Goal: Task Accomplishment & Management: Use online tool/utility

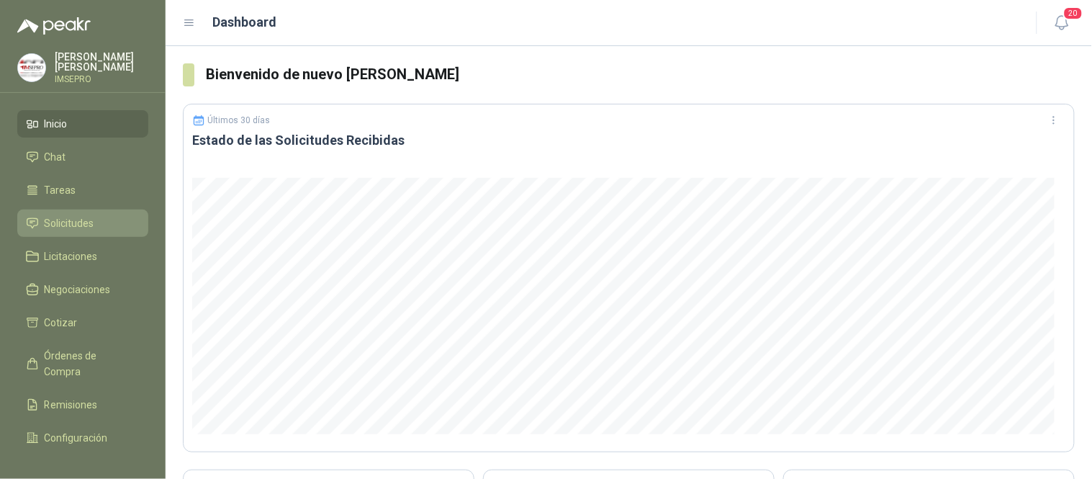
click at [77, 225] on span "Solicitudes" at bounding box center [70, 223] width 50 height 16
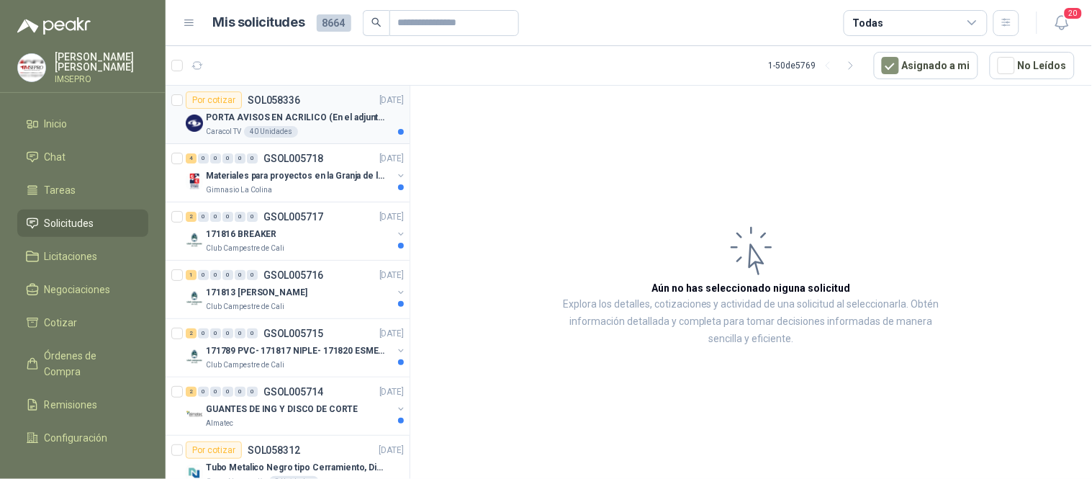
click at [322, 122] on p "PORTA AVISOS EN ACRILICO (En el adjunto mas informacion)" at bounding box center [295, 118] width 179 height 14
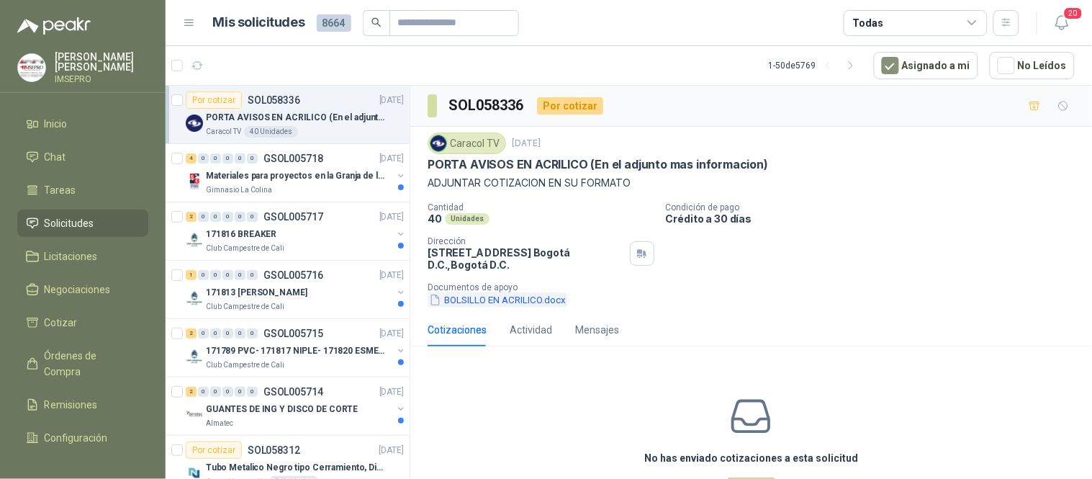
click at [466, 299] on button "BOLSILLO EN ACRILICO.docx" at bounding box center [498, 299] width 140 height 15
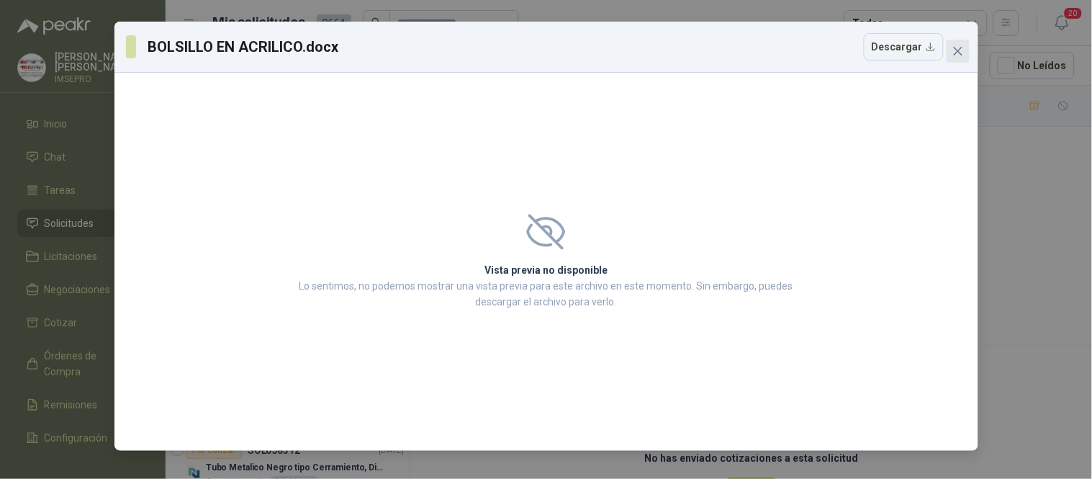
click at [959, 52] on icon "close" at bounding box center [957, 51] width 9 height 9
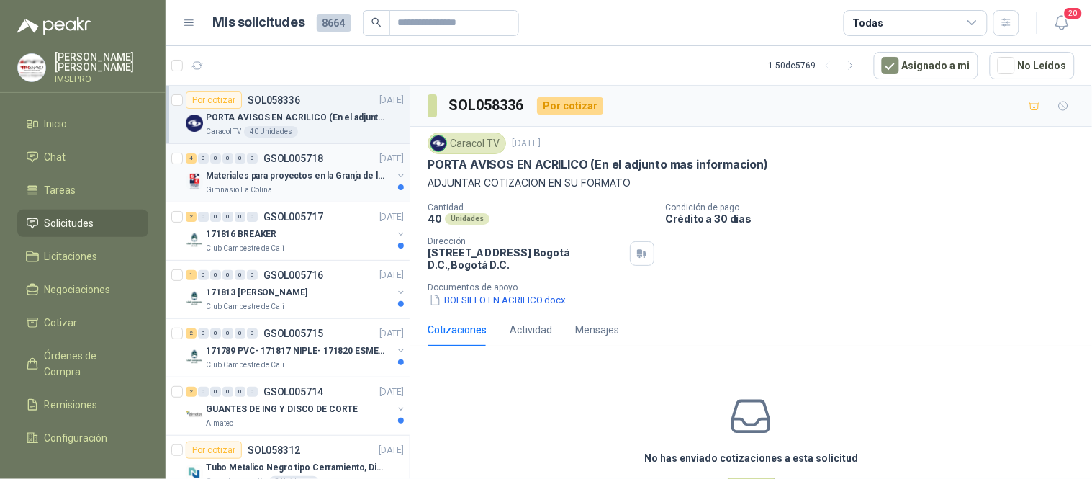
click at [274, 180] on p "Materiales para proyectos en la Granja de la UI" at bounding box center [295, 176] width 179 height 14
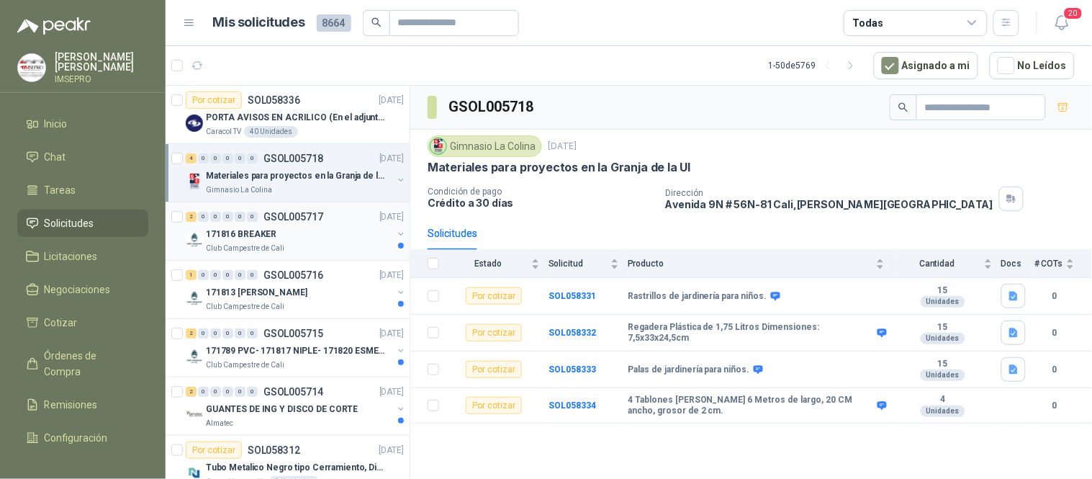
click at [312, 229] on div "171816 BREAKER" at bounding box center [299, 233] width 186 height 17
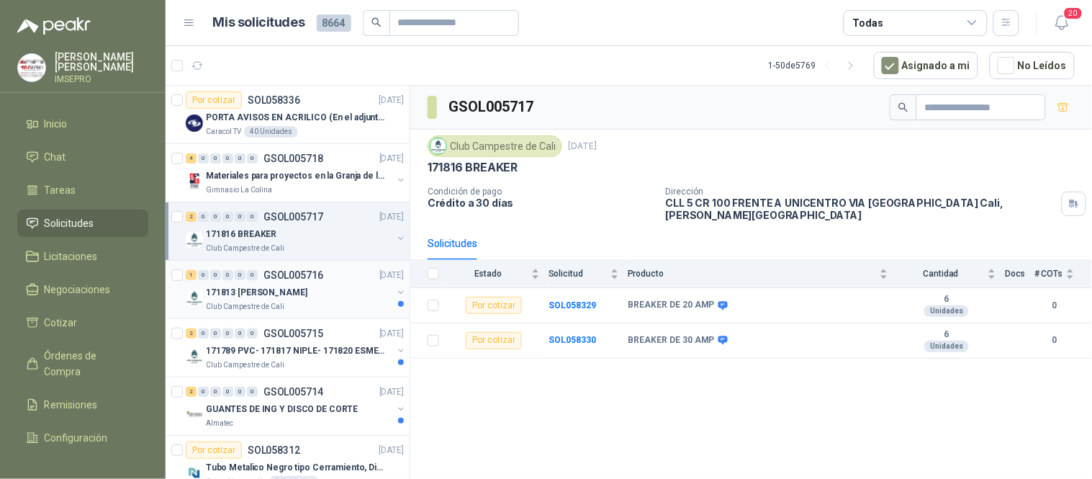
click at [324, 298] on div "171813 [PERSON_NAME]" at bounding box center [299, 292] width 186 height 17
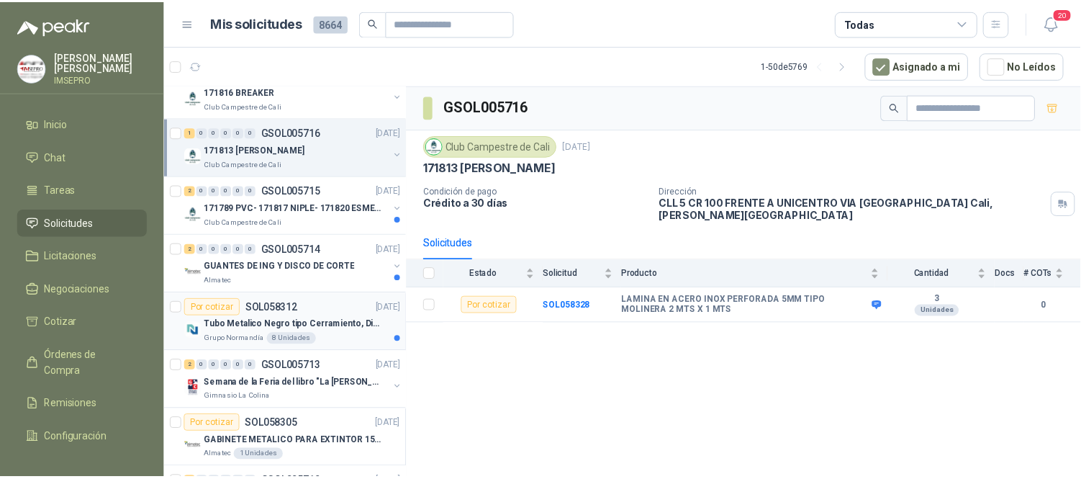
scroll to position [160, 0]
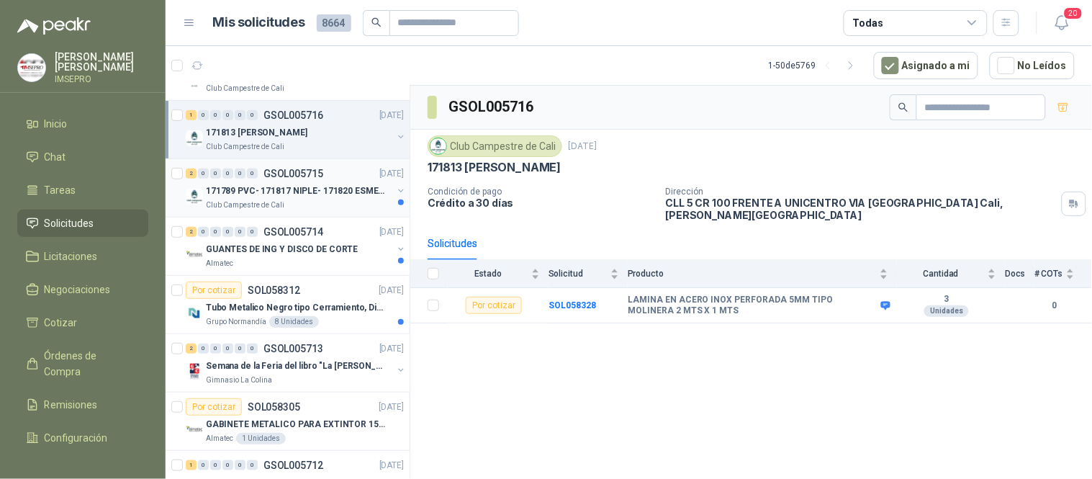
click at [318, 200] on div "Club Campestre de Cali" at bounding box center [299, 205] width 186 height 12
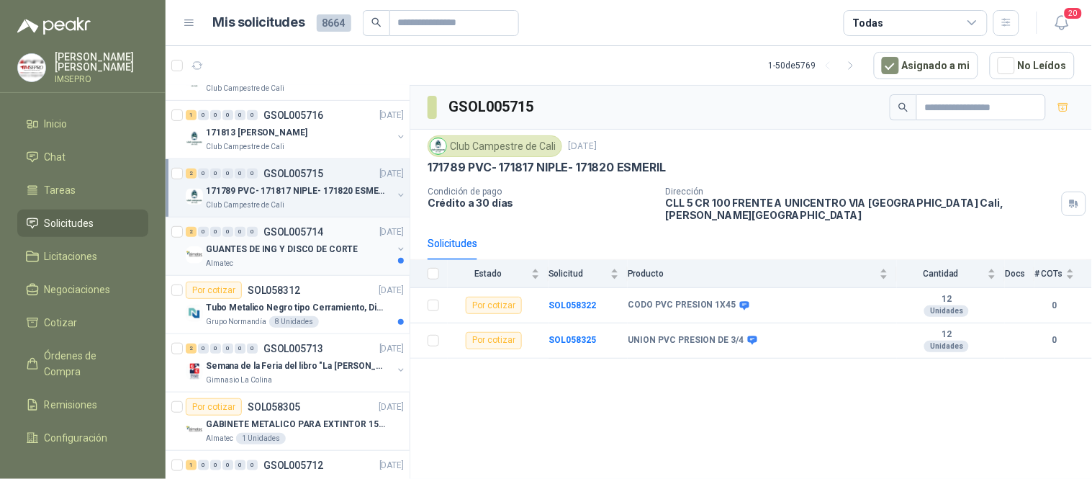
click at [342, 243] on p "GUANTES DE ING Y DISCO DE CORTE" at bounding box center [282, 250] width 152 height 14
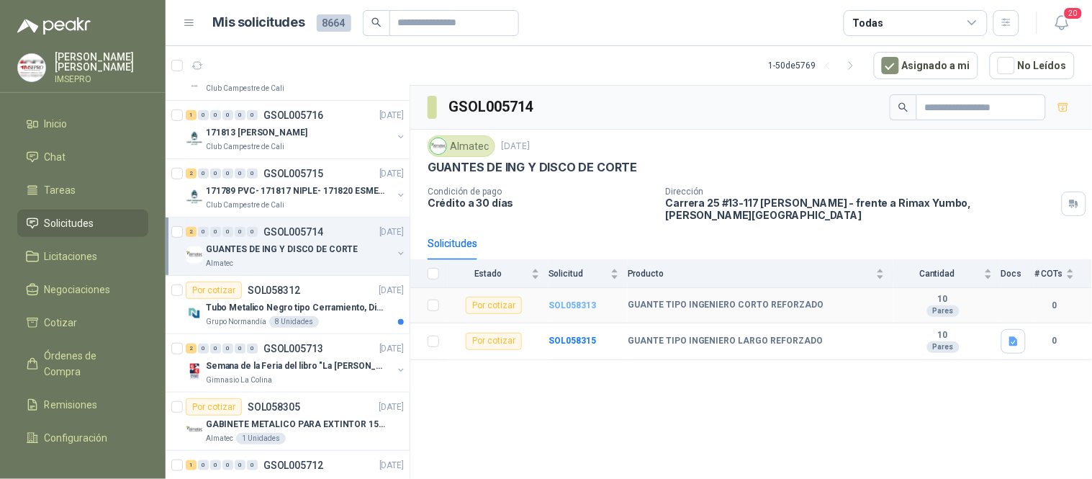
click at [573, 300] on b "SOL058313" at bounding box center [572, 305] width 48 height 10
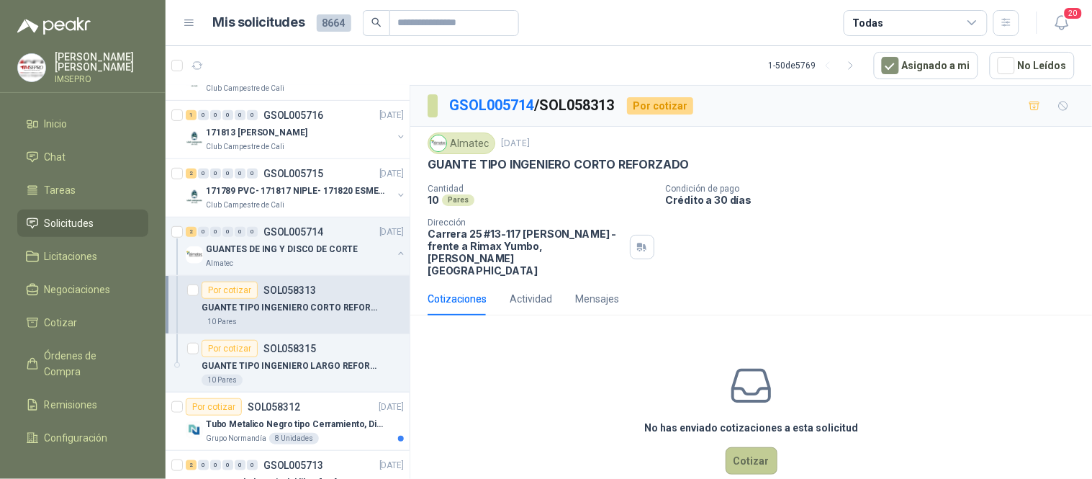
click at [739, 447] on button "Cotizar" at bounding box center [752, 460] width 52 height 27
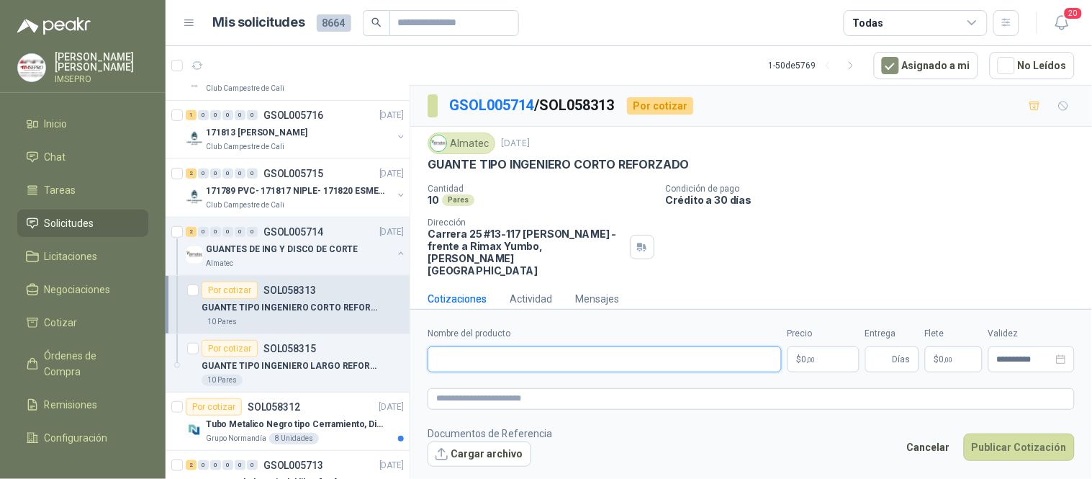
click at [594, 350] on input "Nombre del producto" at bounding box center [605, 359] width 354 height 26
click at [744, 282] on div "Cotizaciones Actividad Mensajes" at bounding box center [751, 298] width 647 height 33
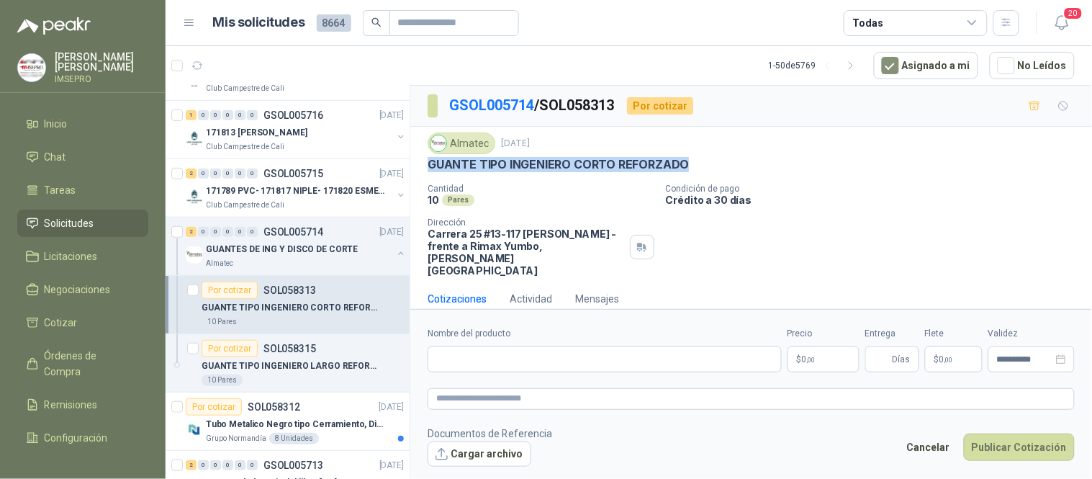
drag, startPoint x: 685, startPoint y: 161, endPoint x: 423, endPoint y: 170, distance: 261.4
click at [423, 170] on div "Almatec [DATE] GUANTE TIPO INGENIERO CORTO REFORZADO Cantidad 10 Pares Condici…" at bounding box center [751, 204] width 682 height 155
copy p "GUANTE TIPO INGENIERO CORTO REFORZADO"
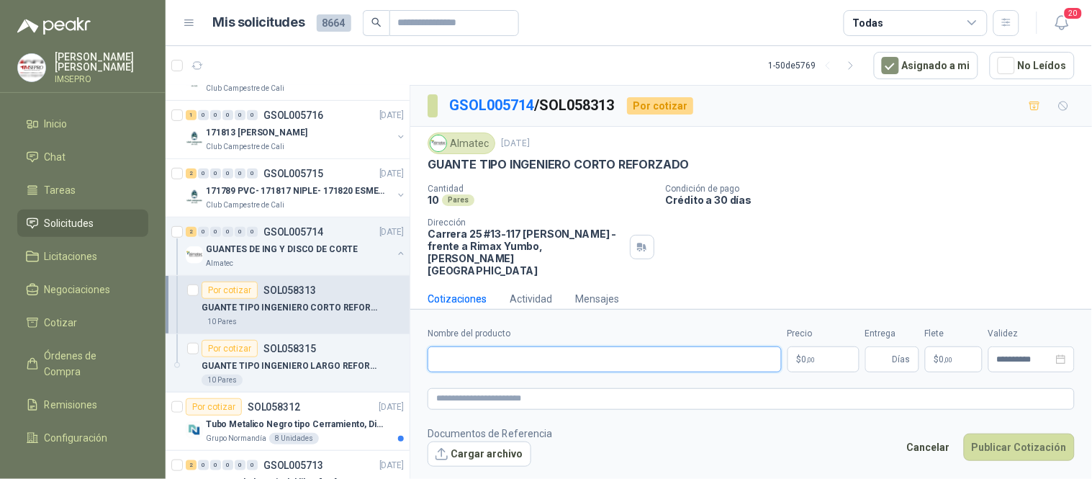
click at [456, 350] on input "Nombre del producto" at bounding box center [605, 359] width 354 height 26
paste input "**********"
type input "**********"
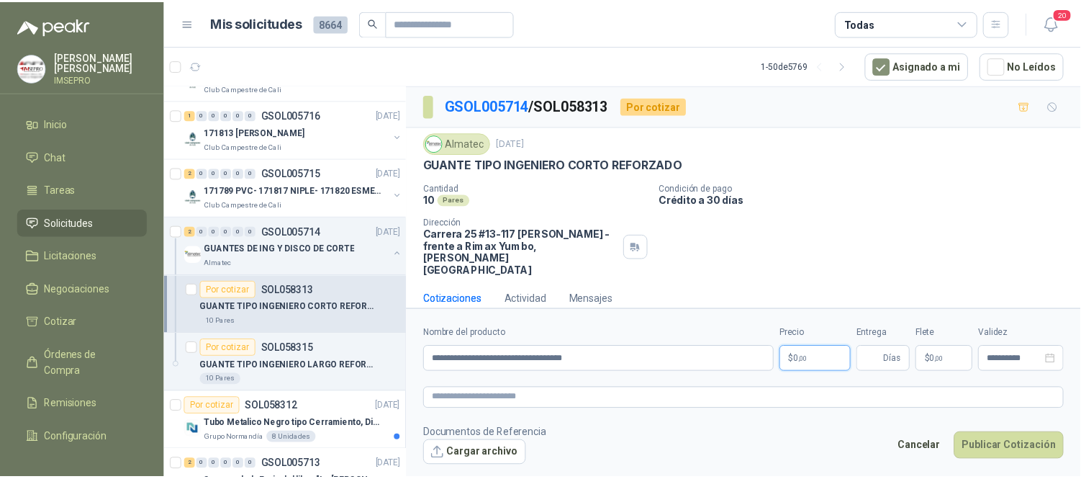
click at [817, 348] on body "[PERSON_NAME] IMSEPRO Inicio Chat Tareas Solicitudes Licitaciones Negociaciones…" at bounding box center [546, 239] width 1092 height 479
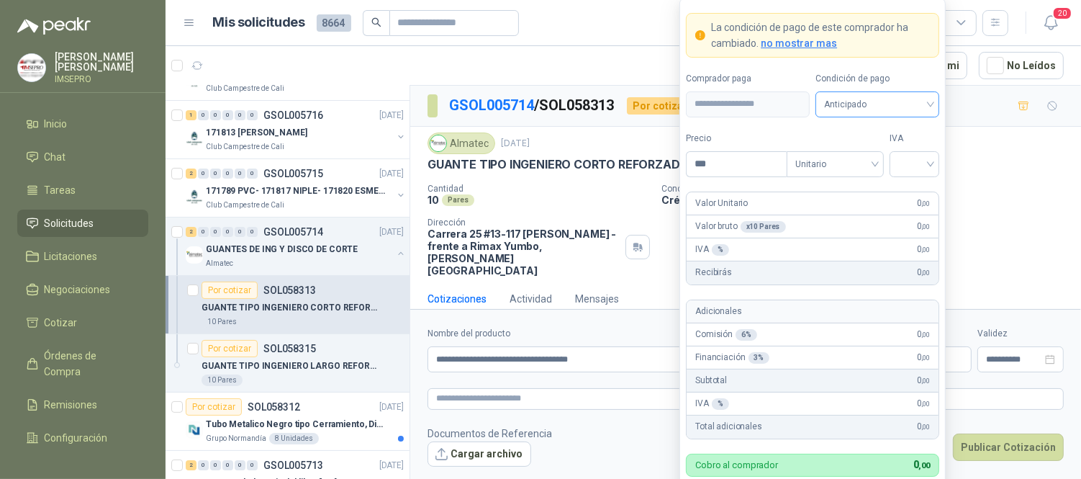
click at [929, 108] on span "Anticipado" at bounding box center [877, 105] width 107 height 22
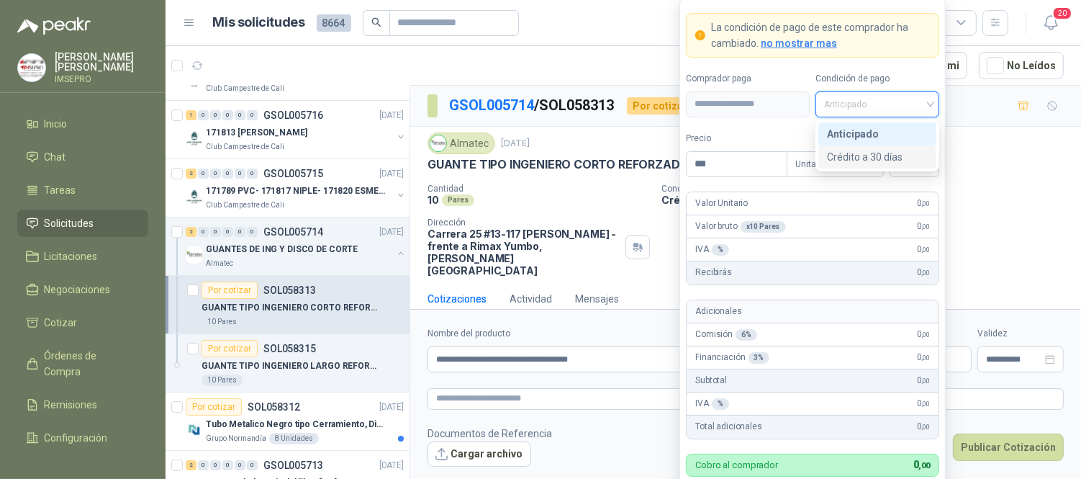
click at [873, 156] on div "Crédito a 30 días" at bounding box center [877, 157] width 101 height 16
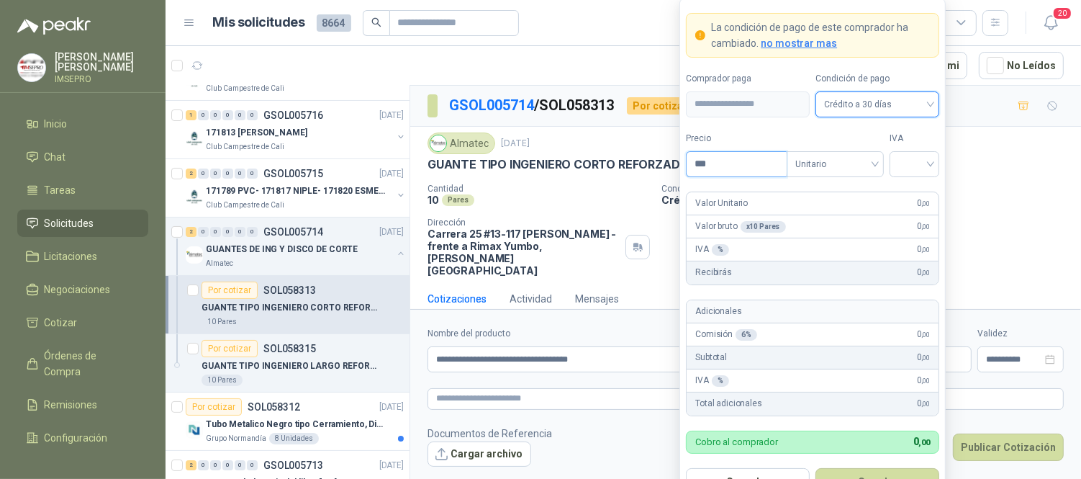
click at [724, 168] on input "***" at bounding box center [737, 164] width 100 height 24
type input "*******"
click at [903, 152] on input "search" at bounding box center [914, 163] width 32 height 22
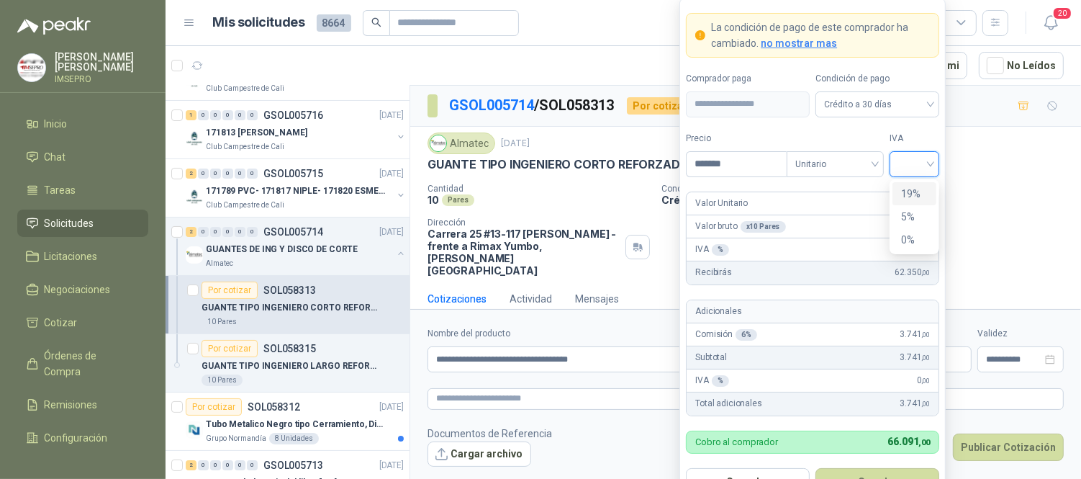
click at [911, 193] on div "19%" at bounding box center [914, 194] width 27 height 16
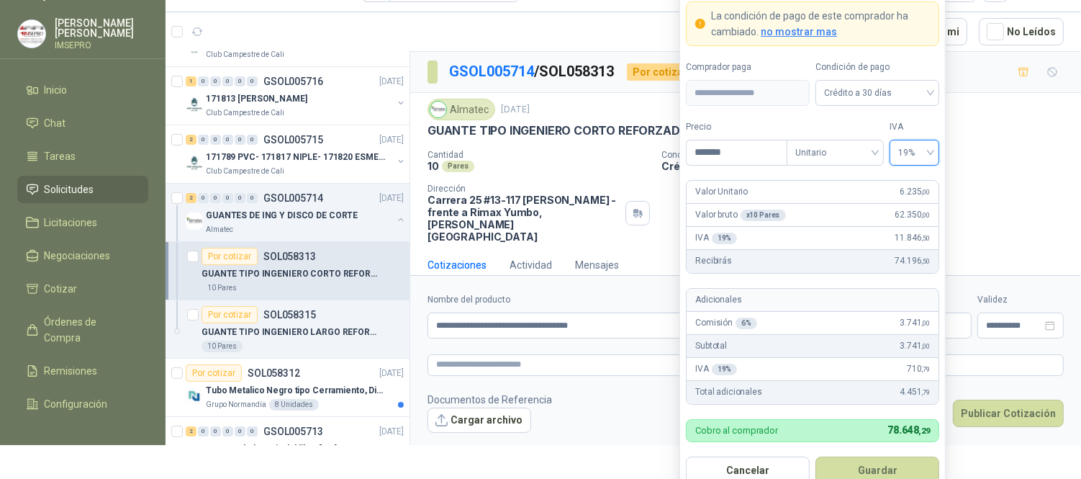
scroll to position [35, 0]
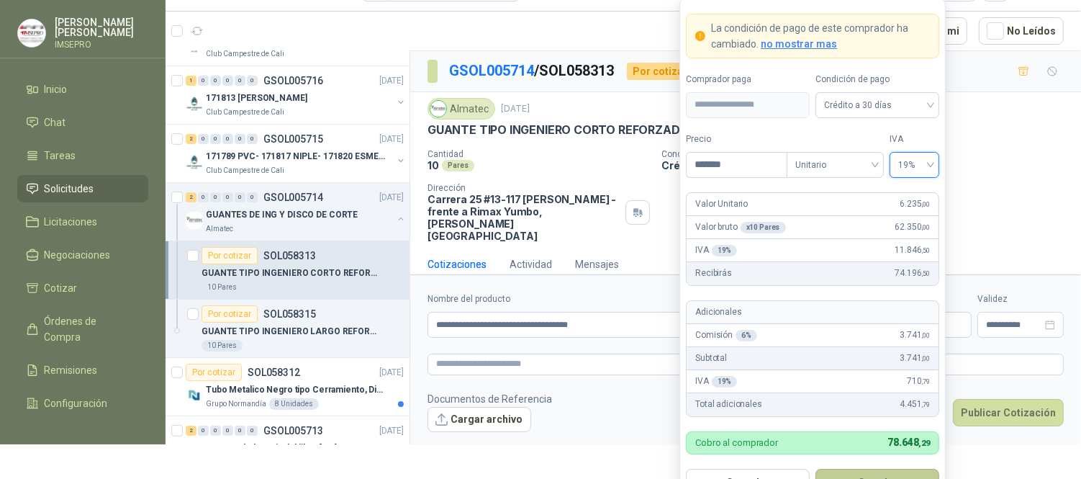
click at [874, 474] on button "Guardar" at bounding box center [878, 482] width 124 height 27
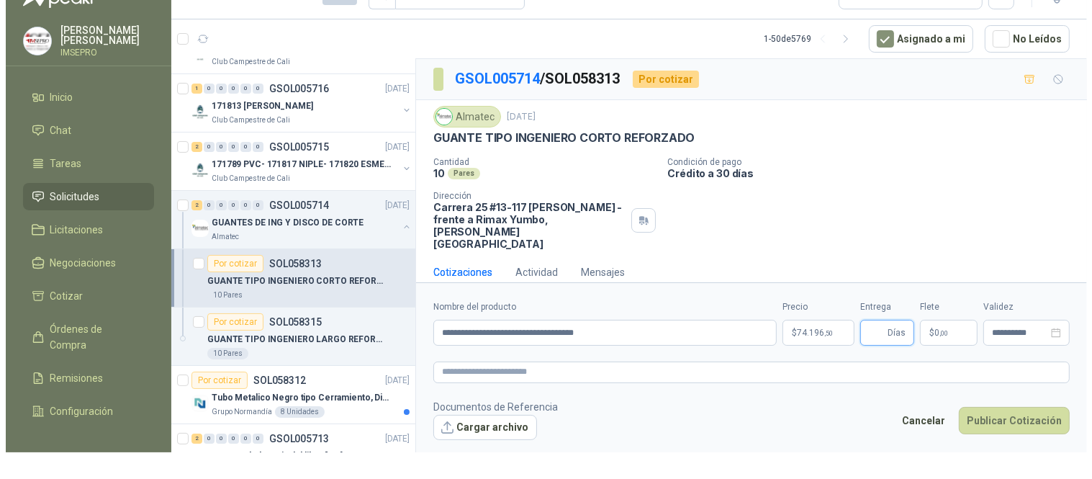
scroll to position [0, 0]
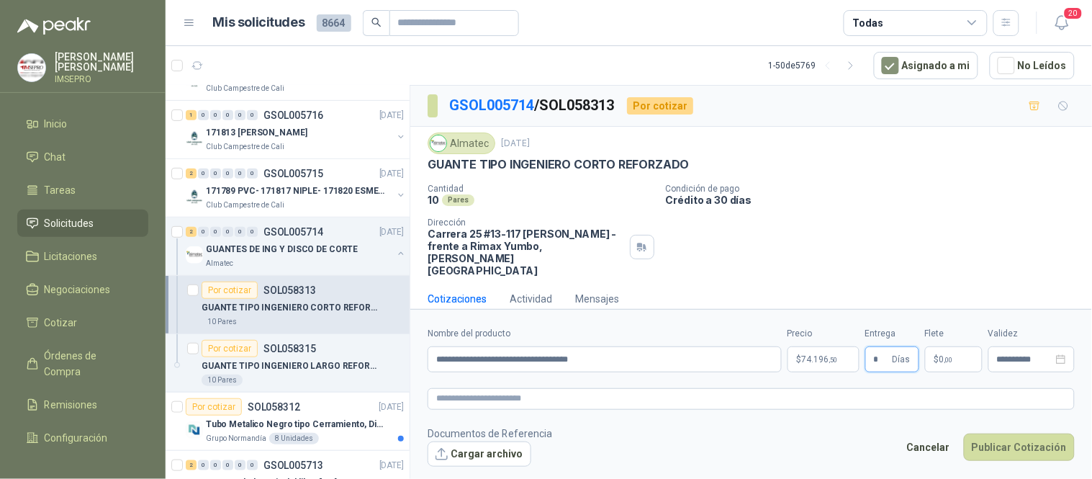
type input "*"
click at [952, 356] on span ",00" at bounding box center [948, 360] width 9 height 8
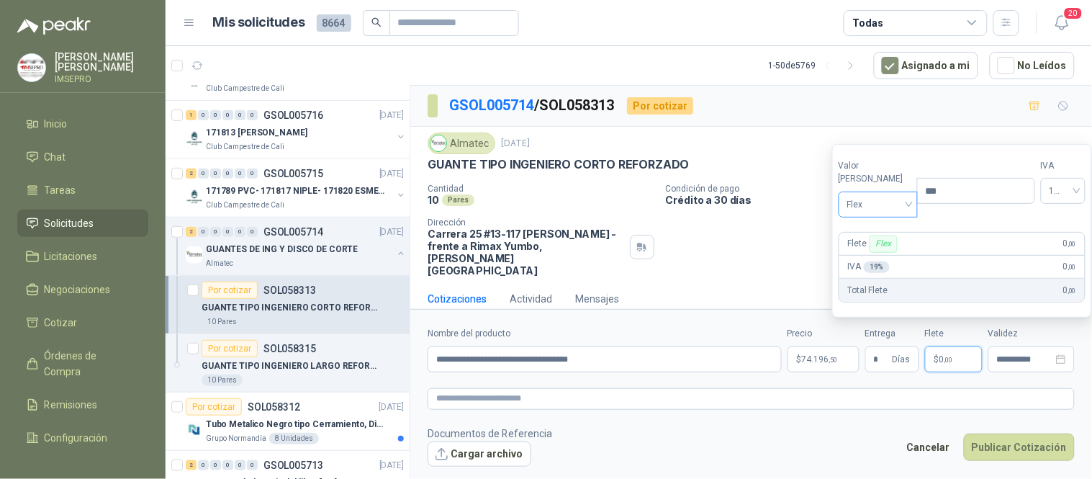
click at [901, 206] on span "Flex" at bounding box center [878, 205] width 62 height 22
click at [868, 256] on div "Incluido" at bounding box center [875, 258] width 50 height 16
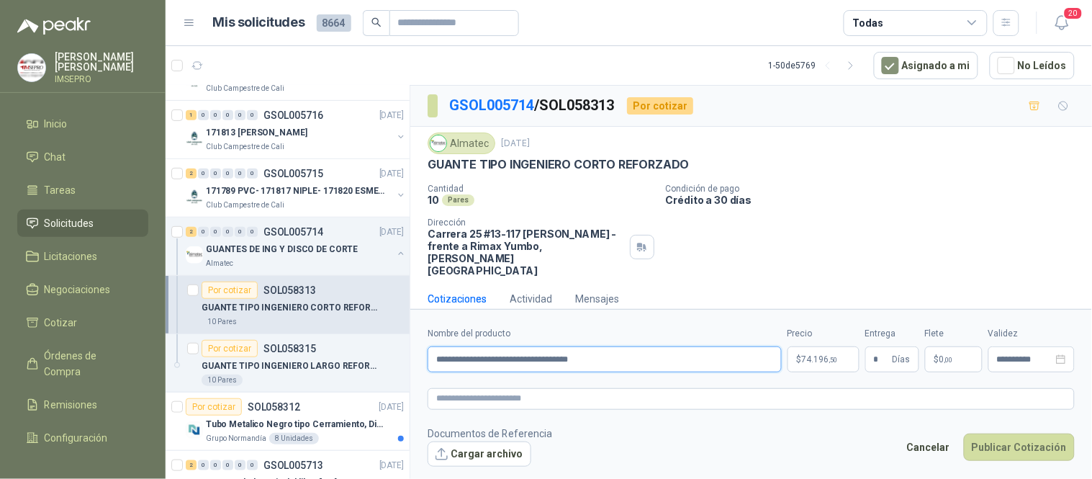
drag, startPoint x: 626, startPoint y: 351, endPoint x: 407, endPoint y: 346, distance: 218.9
click at [407, 346] on div "Por cotizar SOL058336 [DATE] PORTA AVISOS EN ACRILICO (En el adjunto mas inform…" at bounding box center [629, 284] width 926 height 399
click at [446, 394] on textarea at bounding box center [751, 398] width 647 height 21
paste textarea "**********"
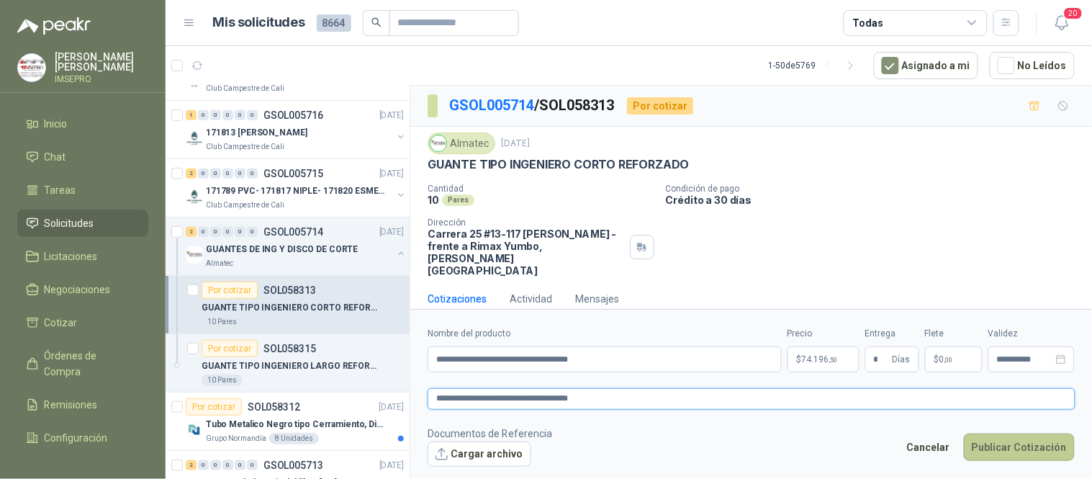
type textarea "**********"
click at [994, 437] on button "Publicar Cotización" at bounding box center [1019, 446] width 111 height 27
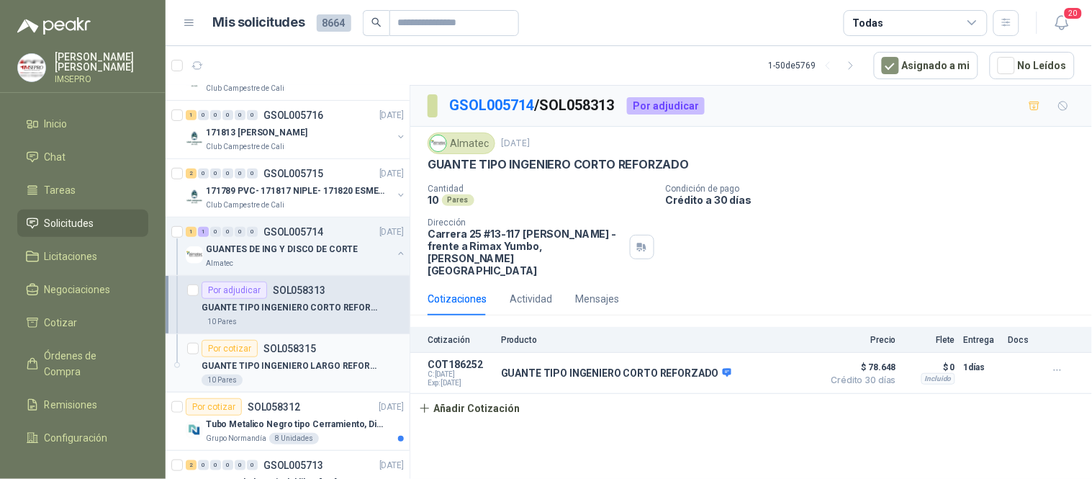
click at [322, 366] on p "GUANTE TIPO INGENIERO LARGO REFORZADO" at bounding box center [291, 366] width 179 height 14
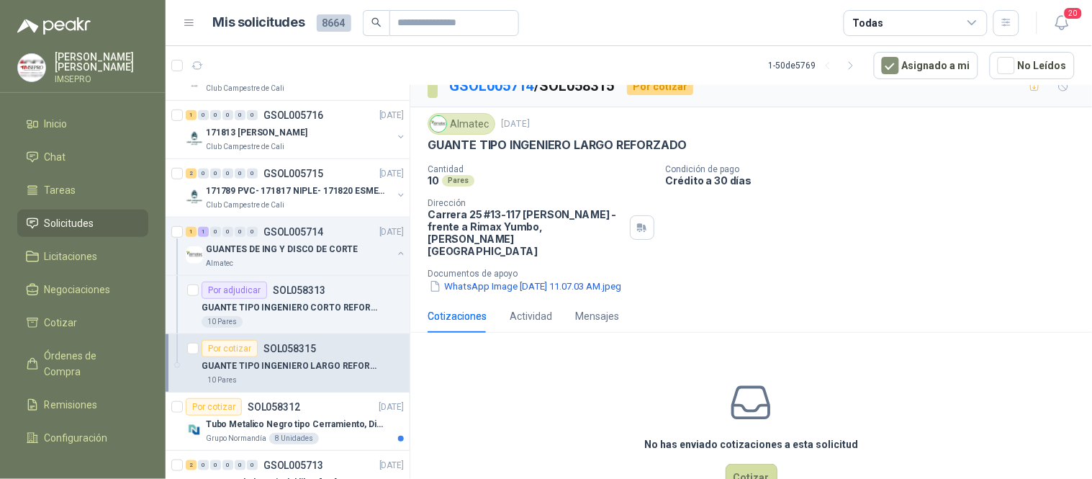
scroll to position [38, 0]
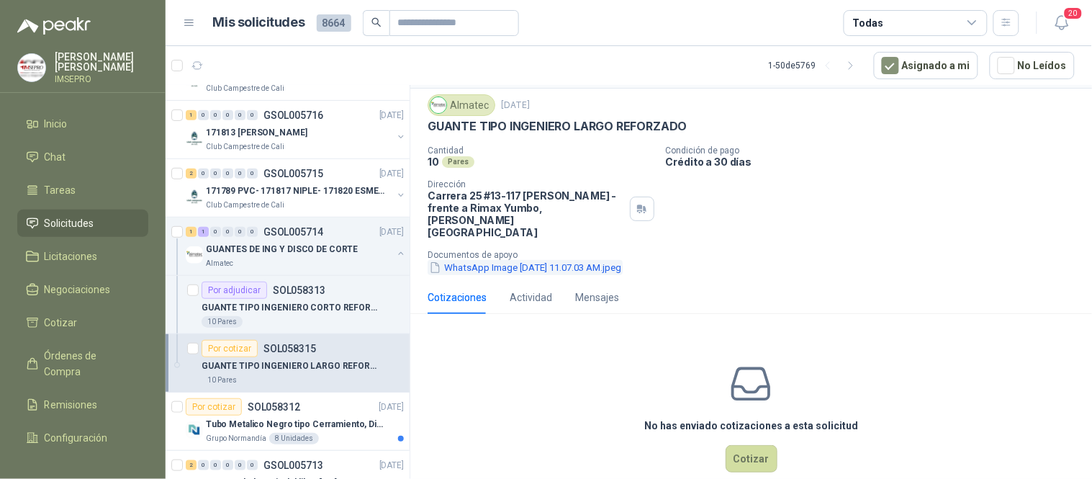
click at [560, 260] on button "WhatsApp Image [DATE] 11.07.03 AM.jpeg" at bounding box center [525, 267] width 195 height 15
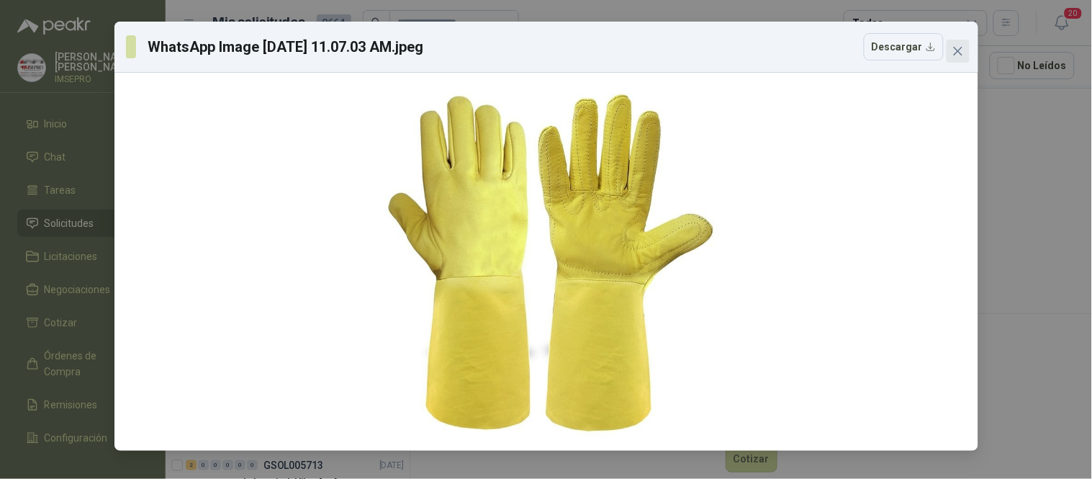
click at [960, 55] on icon "close" at bounding box center [958, 51] width 12 height 12
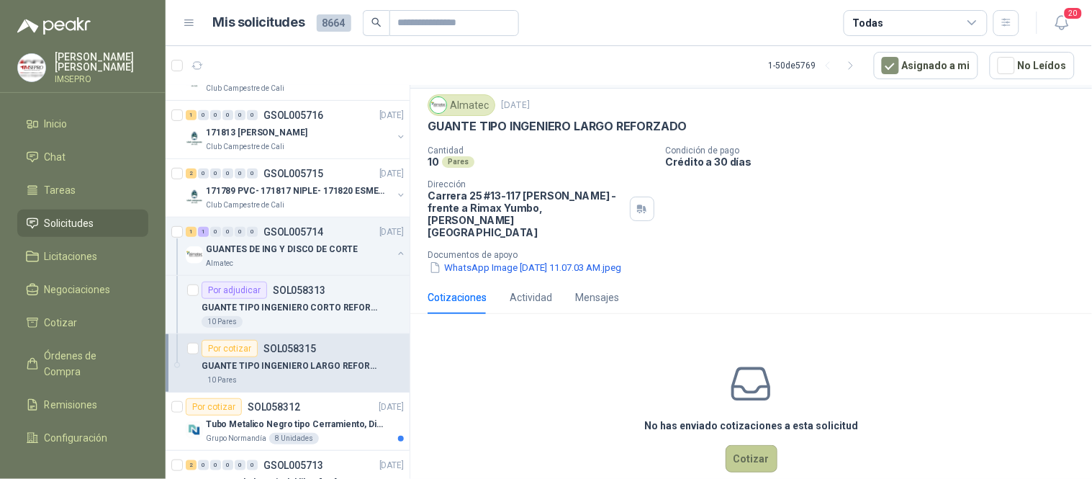
click at [752, 445] on button "Cotizar" at bounding box center [752, 458] width 52 height 27
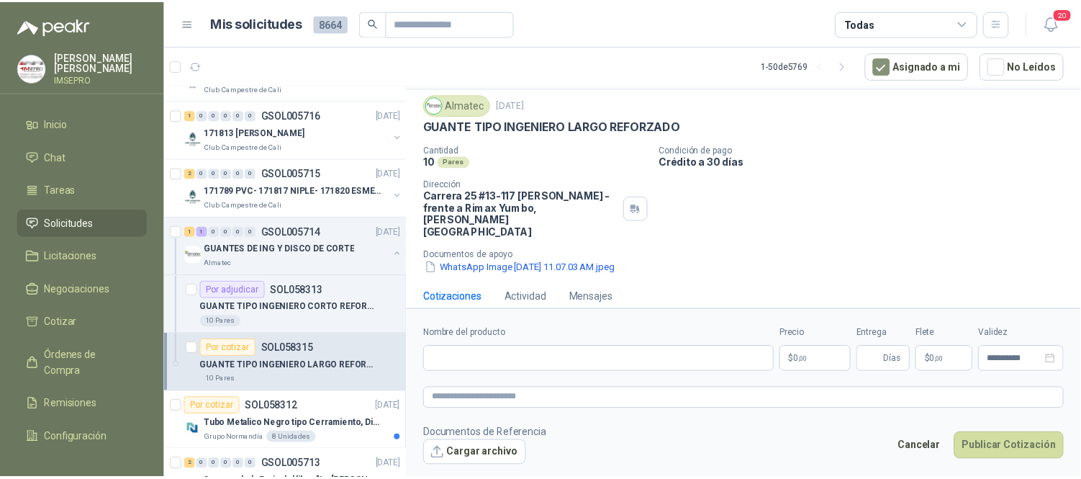
scroll to position [30, 0]
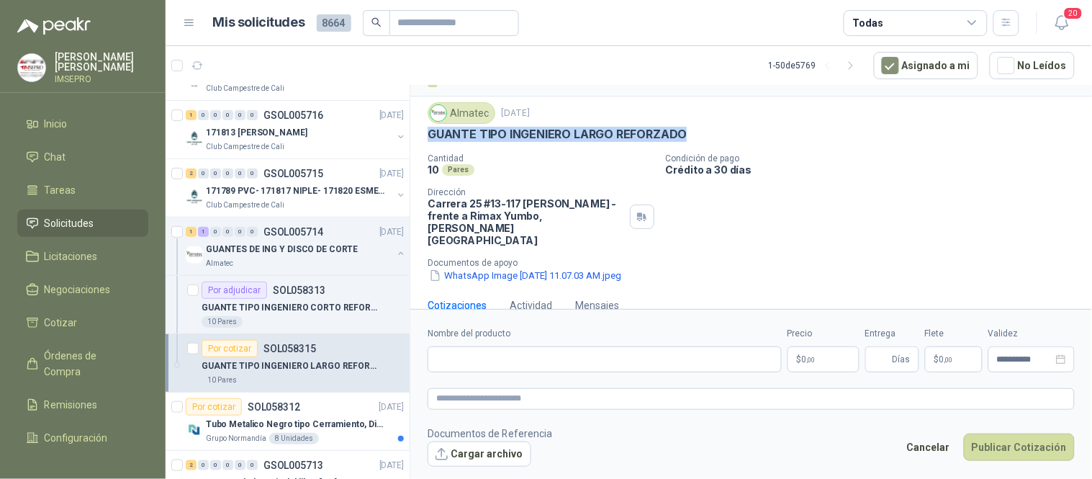
drag, startPoint x: 682, startPoint y: 131, endPoint x: 426, endPoint y: 132, distance: 255.5
click at [426, 132] on div "Almatec [DATE] GUANTE TIPO INGENIERO LARGO REFORZADO Cantidad 10 Pares Condició…" at bounding box center [751, 192] width 682 height 192
copy p "GUANTE TIPO INGENIERO LARGO REFORZADO"
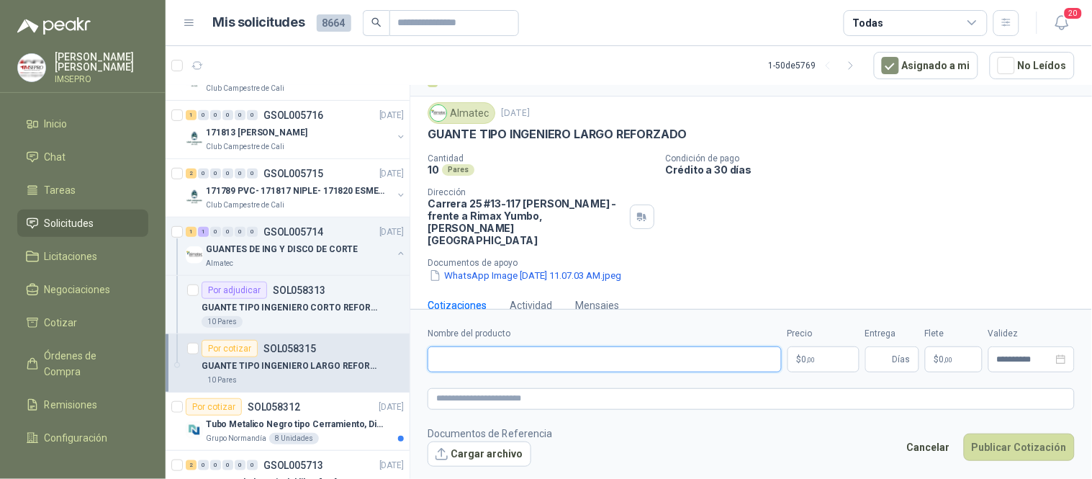
click at [469, 364] on input "Nombre del producto" at bounding box center [605, 359] width 354 height 26
paste input "**********"
type input "**********"
click at [457, 397] on textarea at bounding box center [751, 398] width 647 height 21
paste textarea "**********"
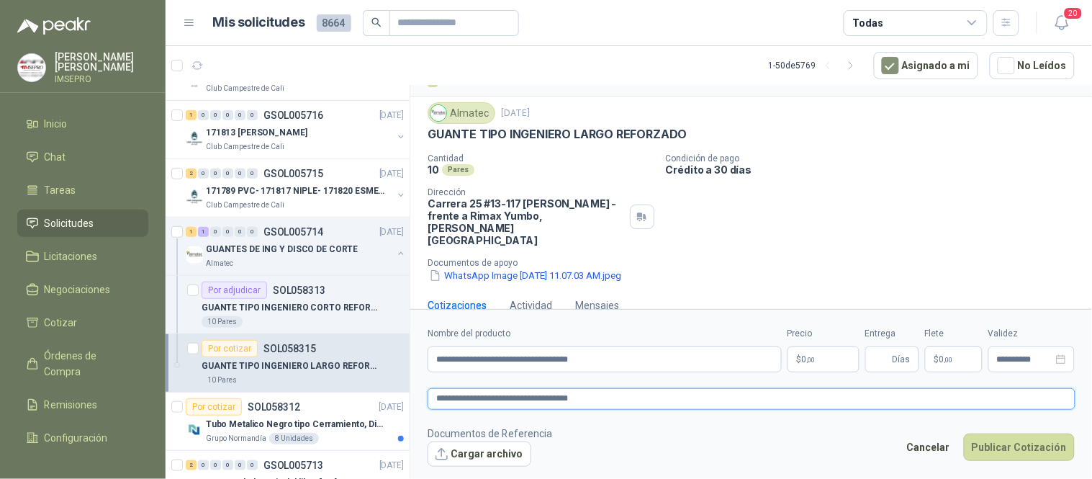
type textarea "**********"
click at [811, 358] on body "[PERSON_NAME] IMSEPRO Inicio Chat Tareas Solicitudes Licitaciones Negociaciones…" at bounding box center [546, 239] width 1092 height 479
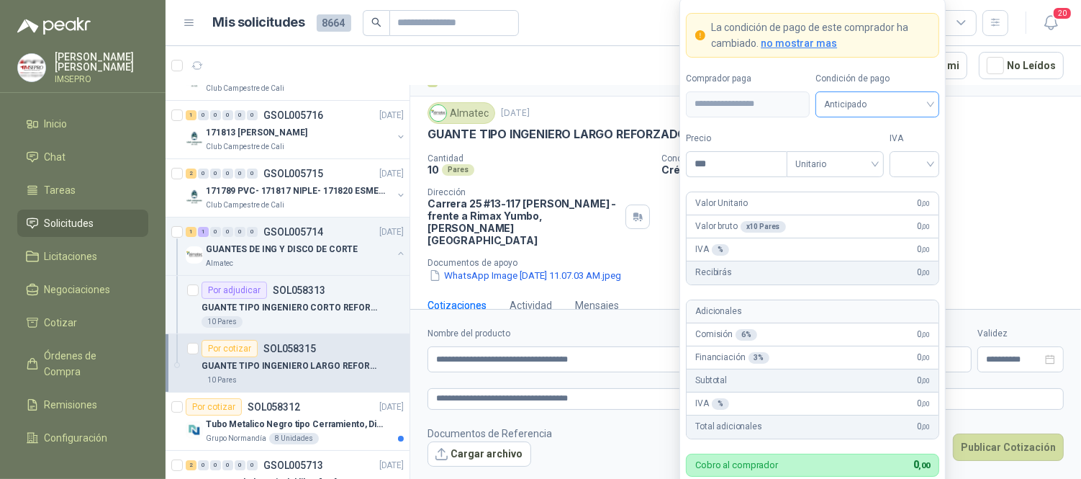
click at [932, 101] on div "Anticipado" at bounding box center [878, 104] width 124 height 26
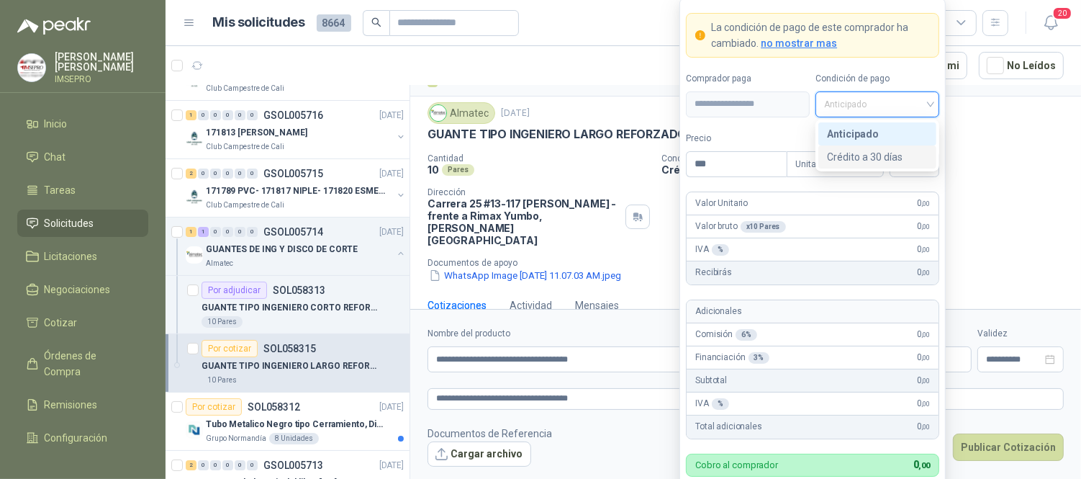
click at [878, 153] on div "Crédito a 30 días" at bounding box center [877, 157] width 101 height 16
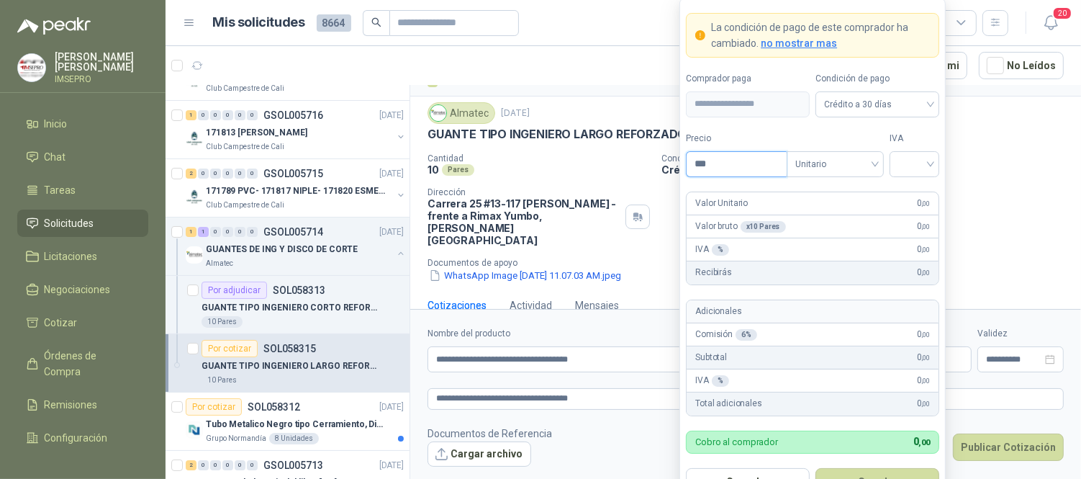
click at [705, 170] on input "***" at bounding box center [737, 164] width 100 height 24
click at [713, 166] on input "***" at bounding box center [737, 164] width 100 height 24
type input "*******"
click at [913, 162] on input "search" at bounding box center [914, 163] width 32 height 22
click at [911, 189] on div "19%" at bounding box center [914, 194] width 27 height 16
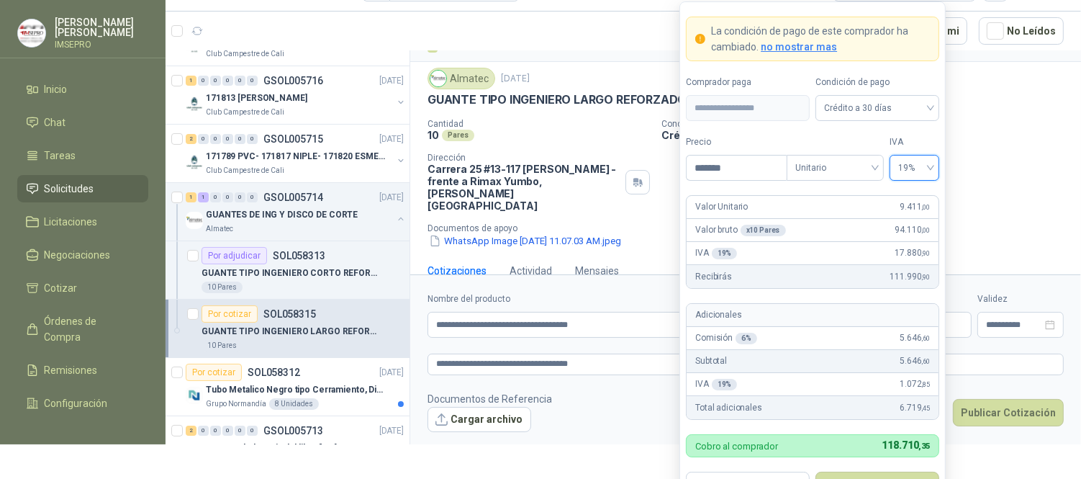
scroll to position [38, 0]
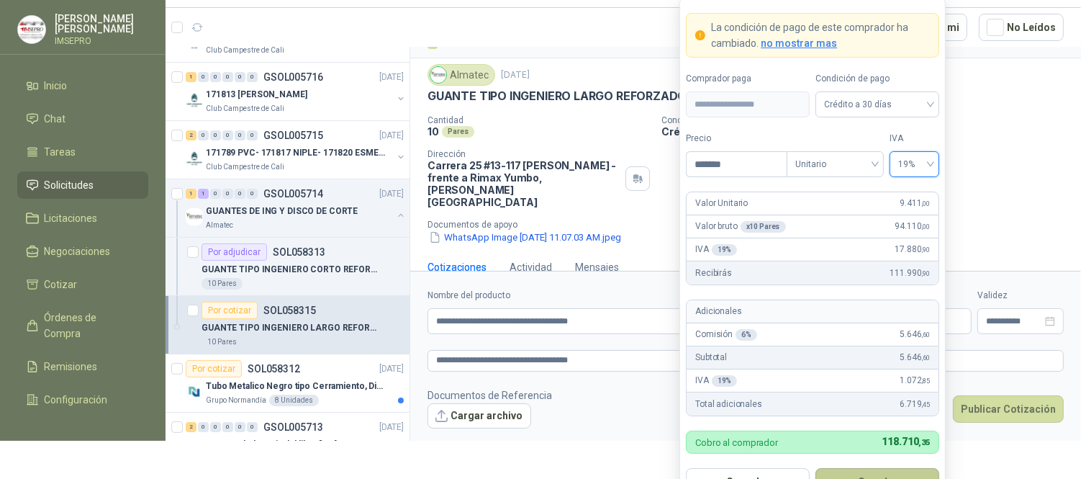
click at [897, 472] on button "Guardar" at bounding box center [878, 481] width 124 height 27
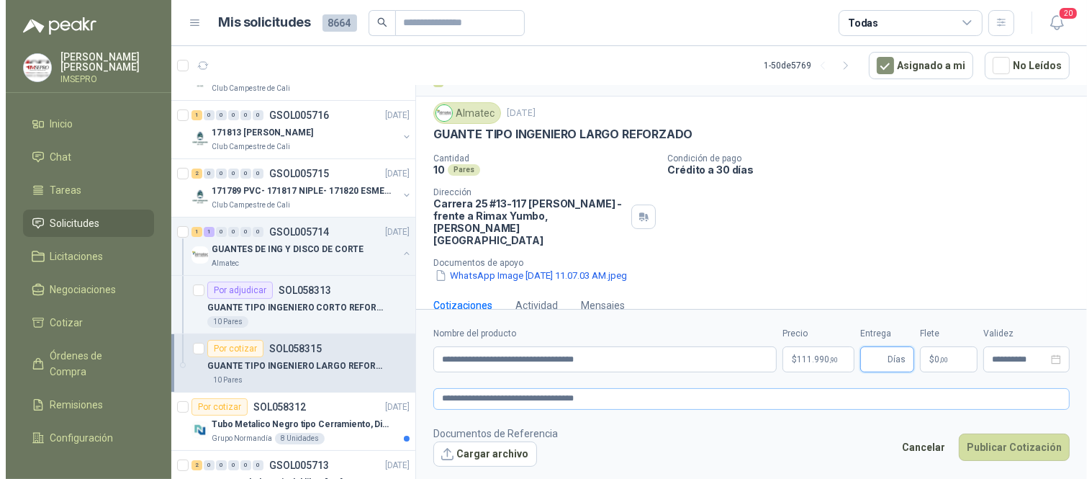
scroll to position [0, 0]
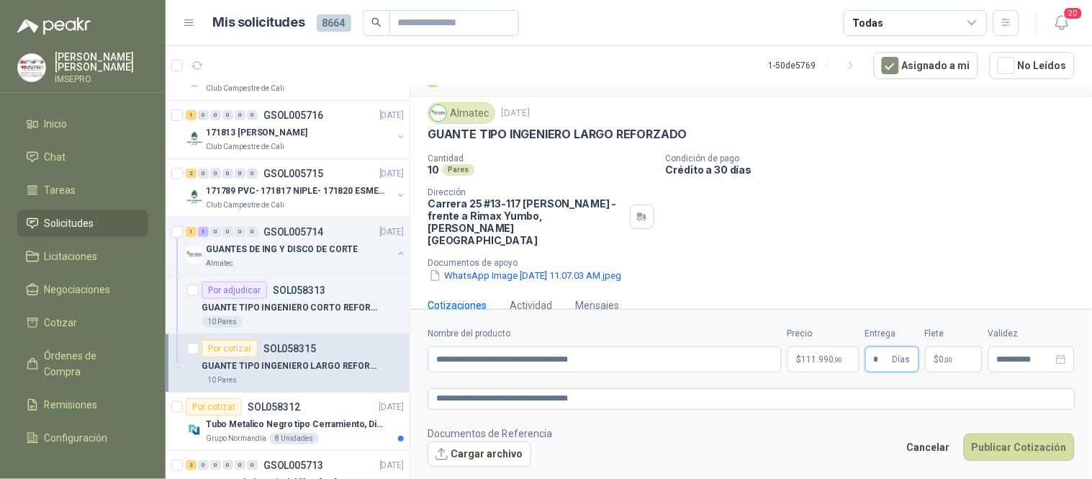
type input "*"
click at [936, 358] on span "$" at bounding box center [936, 359] width 5 height 9
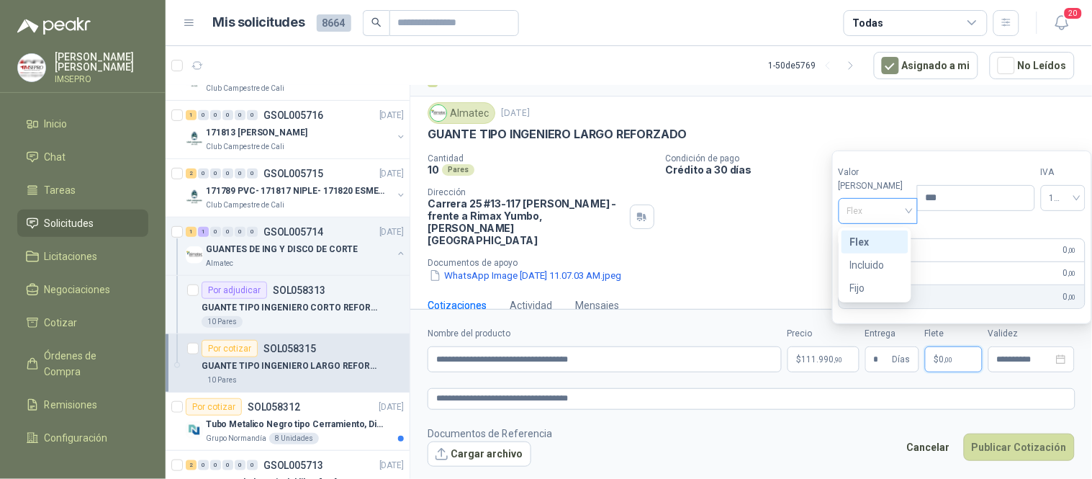
click at [900, 212] on span "Flex" at bounding box center [878, 211] width 62 height 22
click at [890, 268] on div "Incluido" at bounding box center [875, 265] width 50 height 16
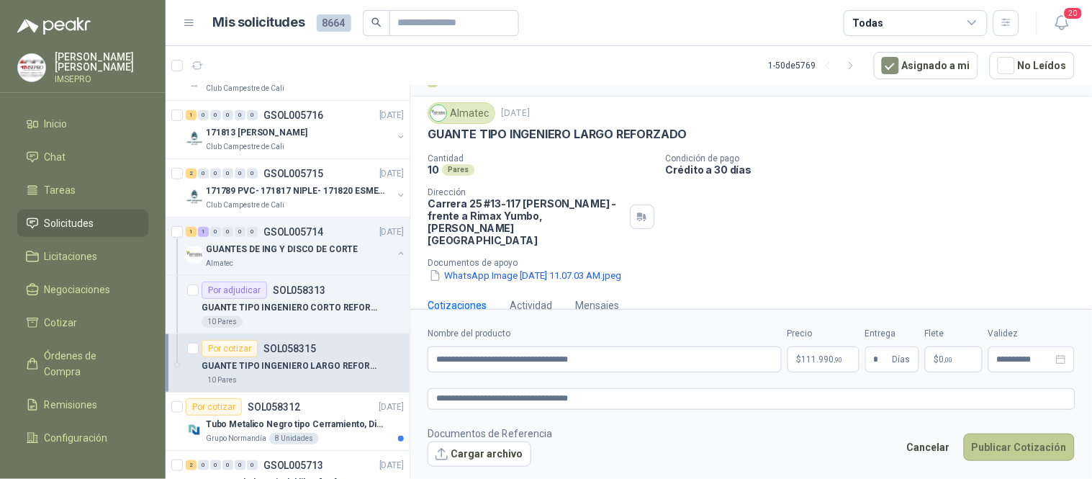
click at [1028, 443] on button "Publicar Cotización" at bounding box center [1019, 446] width 111 height 27
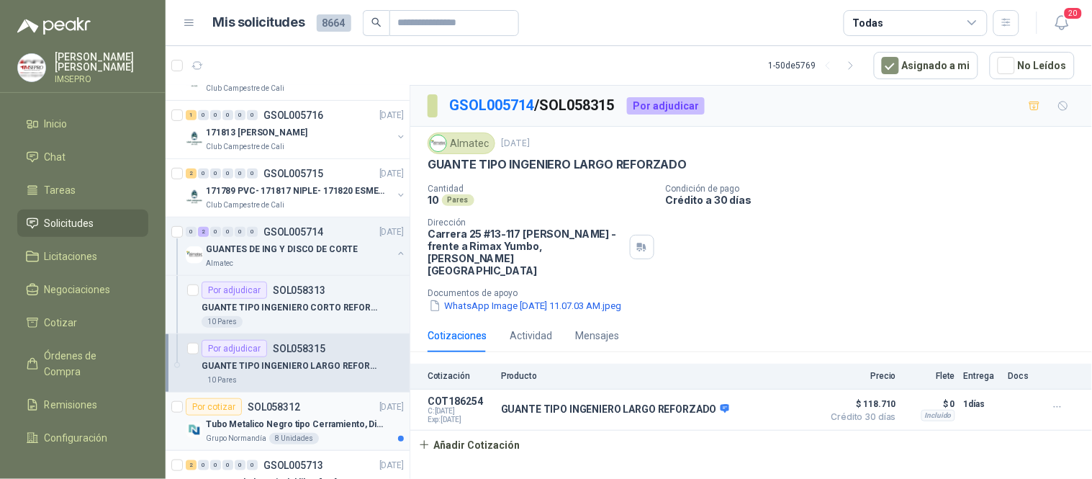
scroll to position [320, 0]
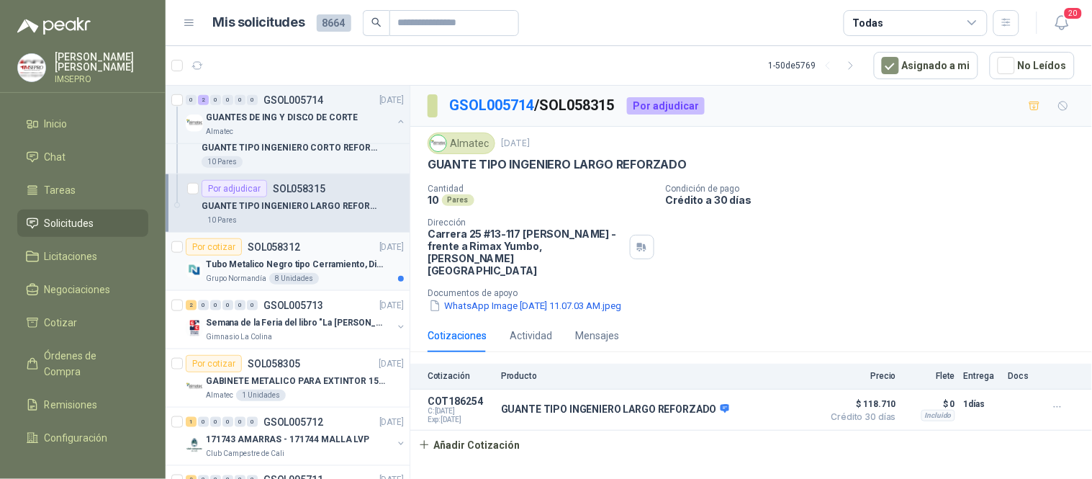
click at [312, 269] on p "Tubo Metalico Negro tipo Cerramiento, Diametro 1-1/2", Espesor 2mm, Longitud 6m" at bounding box center [295, 265] width 179 height 14
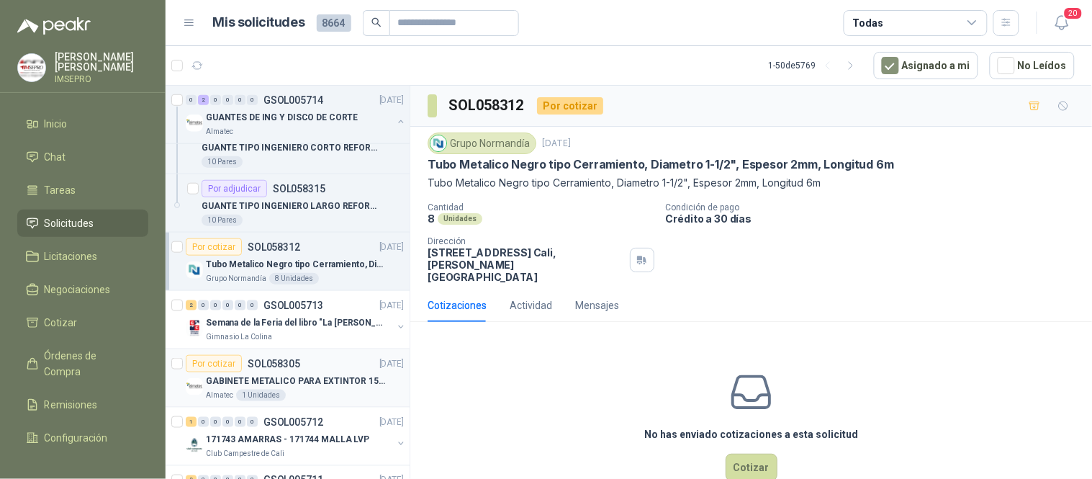
click at [327, 379] on p "GABINETE METALICO PARA EXTINTOR 15 LB" at bounding box center [295, 381] width 179 height 14
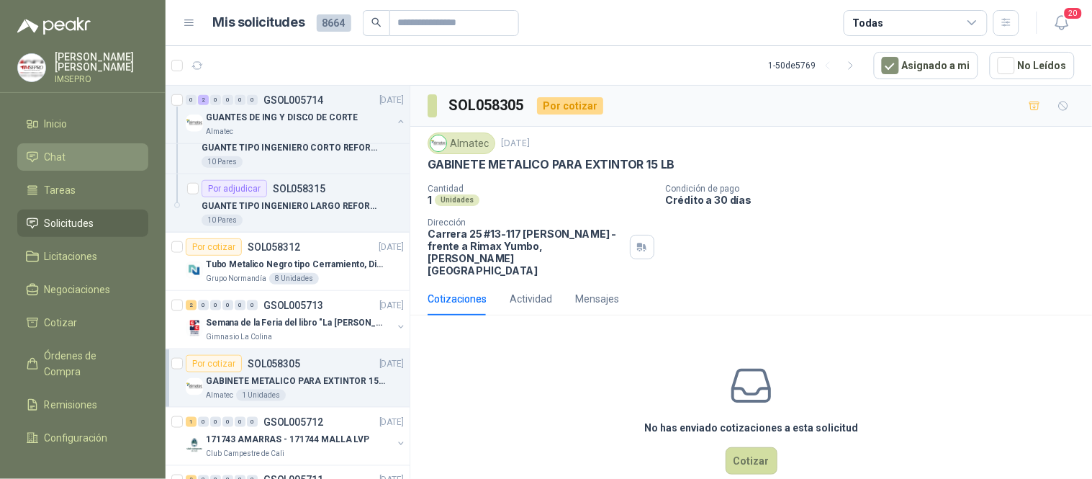
click at [75, 154] on li "Chat" at bounding box center [83, 157] width 114 height 16
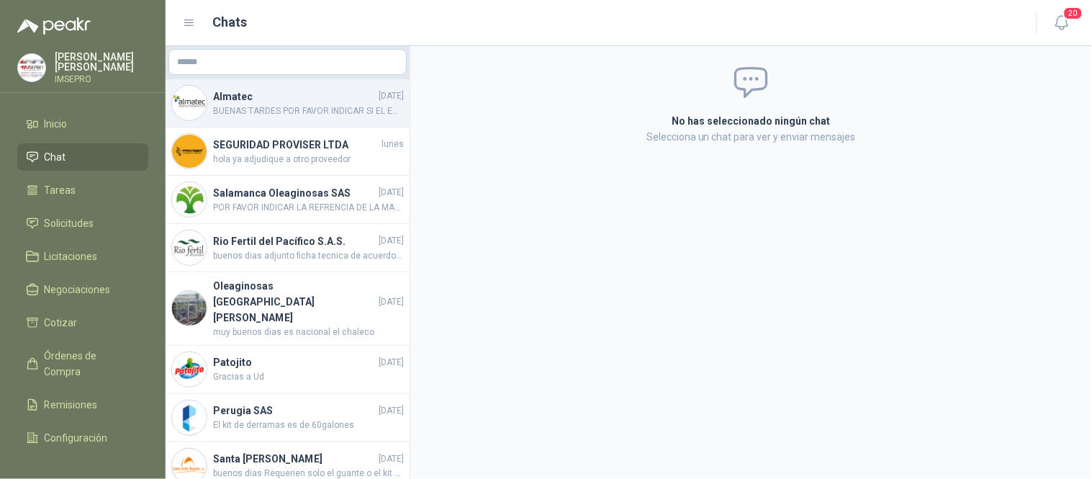
click at [322, 109] on span "BUENAS TARDES POR FAVOR INDICAR SI EL EXTINTOR ES UN CO2 15 LB EL QUE SE VA A G…" at bounding box center [308, 111] width 191 height 14
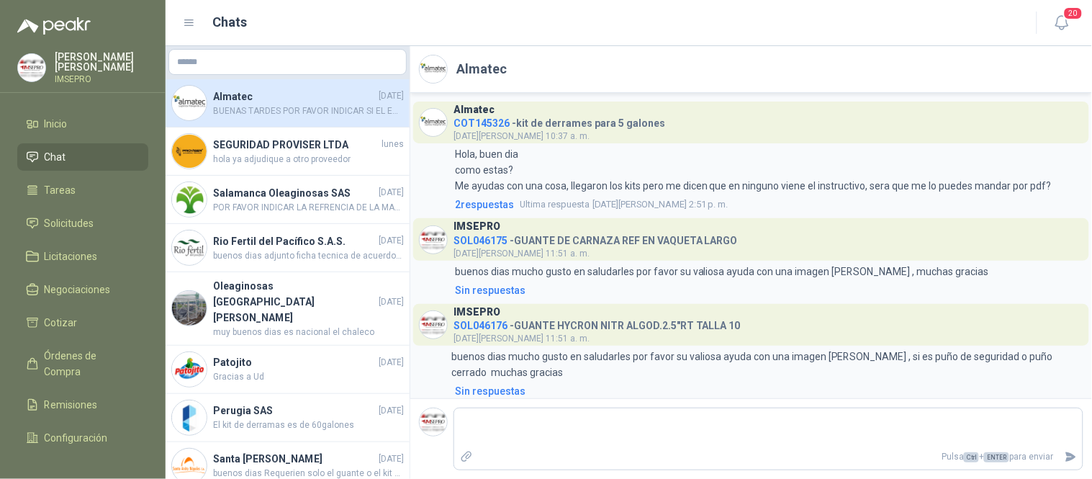
scroll to position [1286, 0]
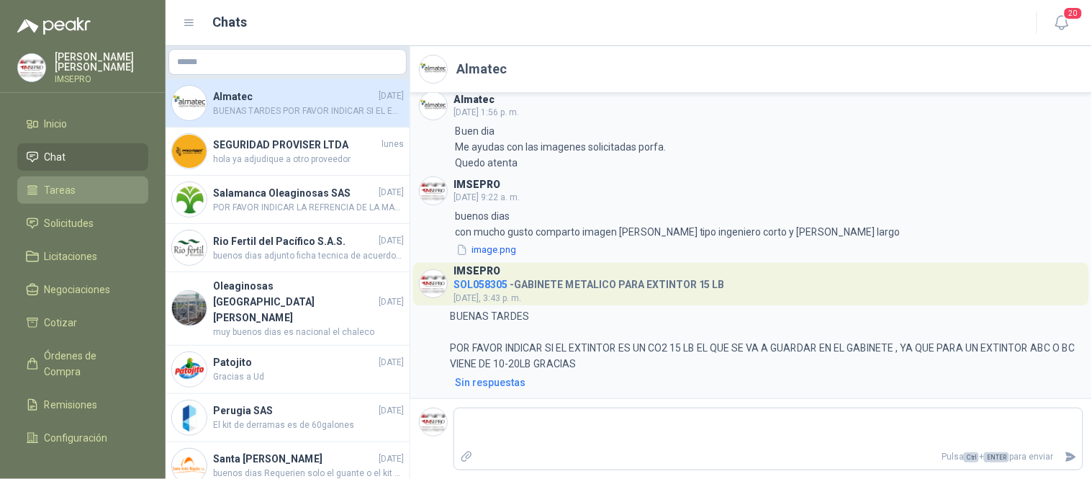
click at [55, 193] on span "Tareas" at bounding box center [61, 190] width 32 height 16
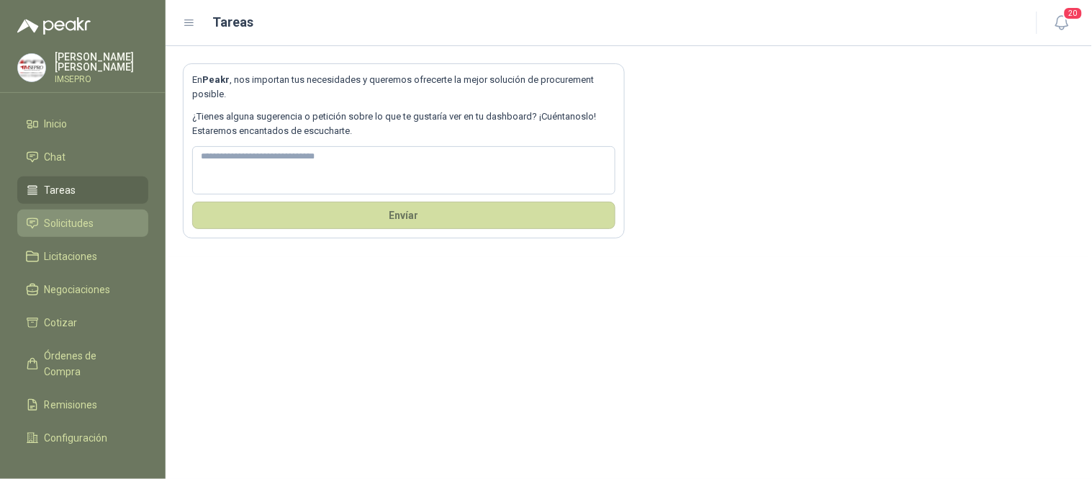
click at [89, 224] on span "Solicitudes" at bounding box center [70, 223] width 50 height 16
